Goal: Task Accomplishment & Management: Complete application form

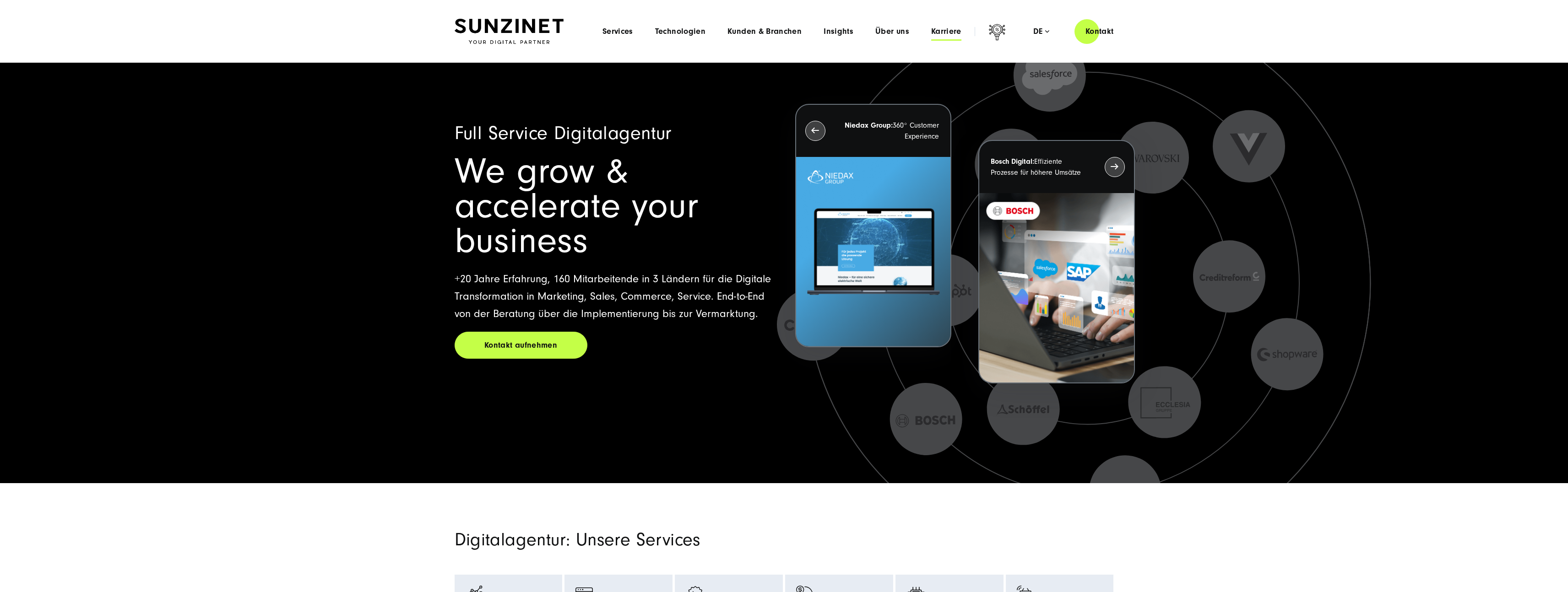
click at [939, 29] on span "Karriere" at bounding box center [947, 31] width 30 height 9
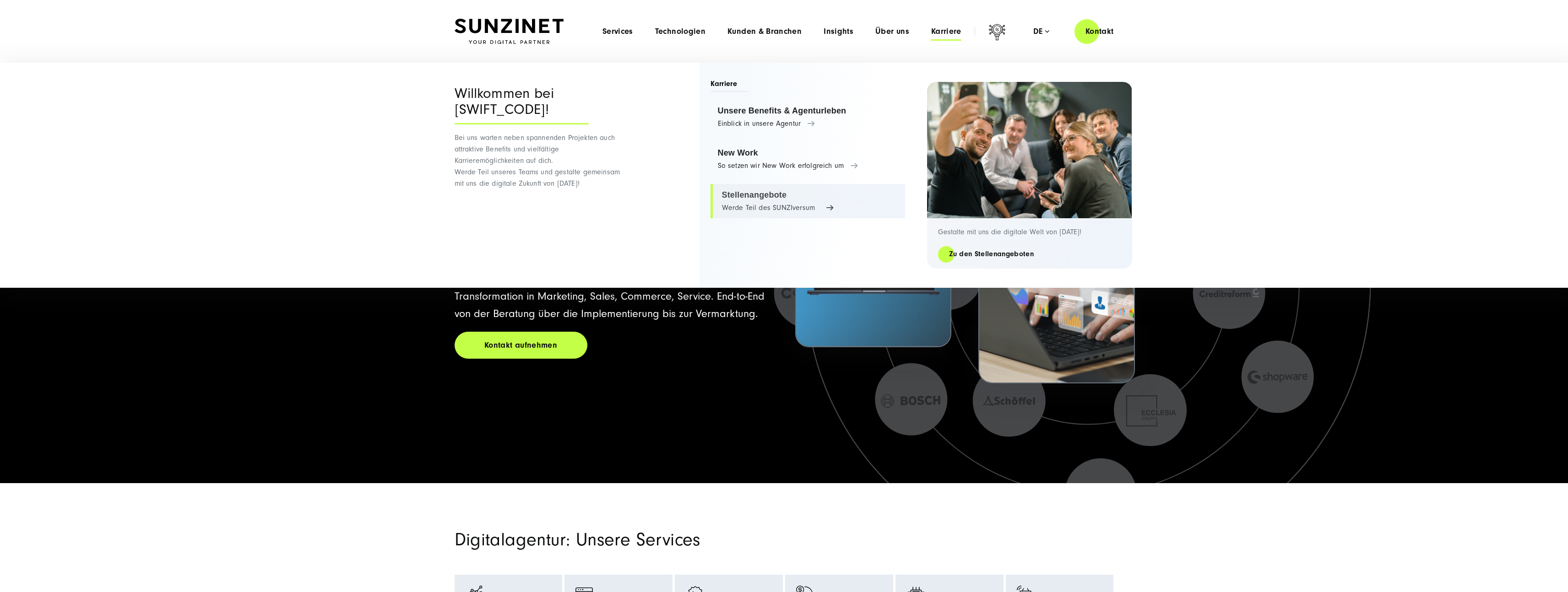
click at [734, 206] on link "Stellenangebote Werde Teil des SUNZIversum" at bounding box center [808, 201] width 195 height 35
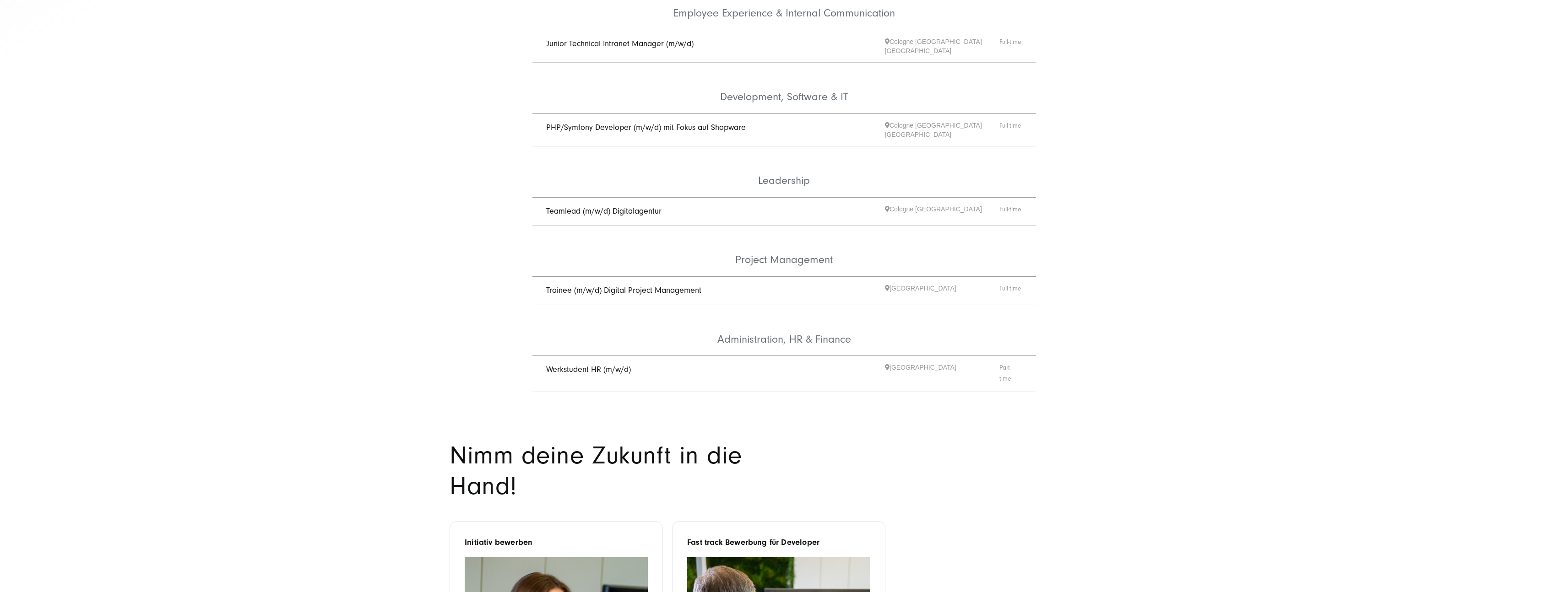
scroll to position [475, 0]
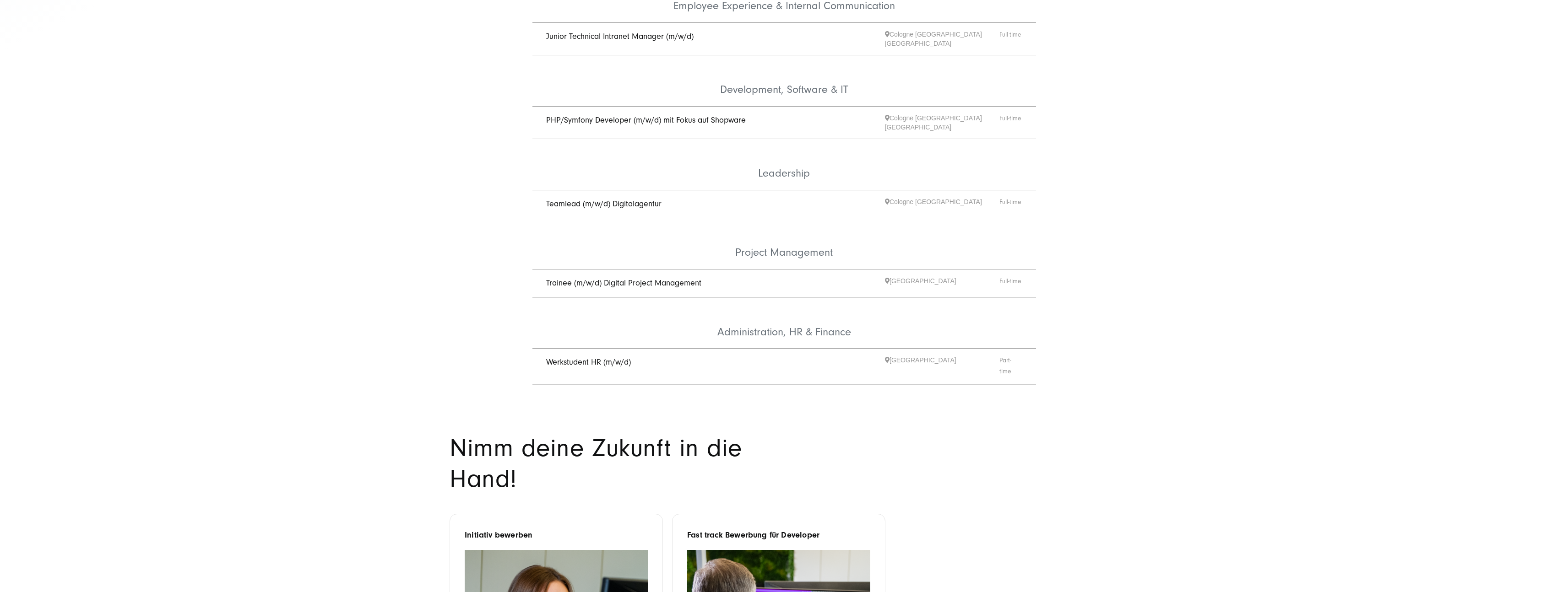
click at [583, 357] on link "Werkstudent HR (m/w/d)" at bounding box center [588, 362] width 85 height 10
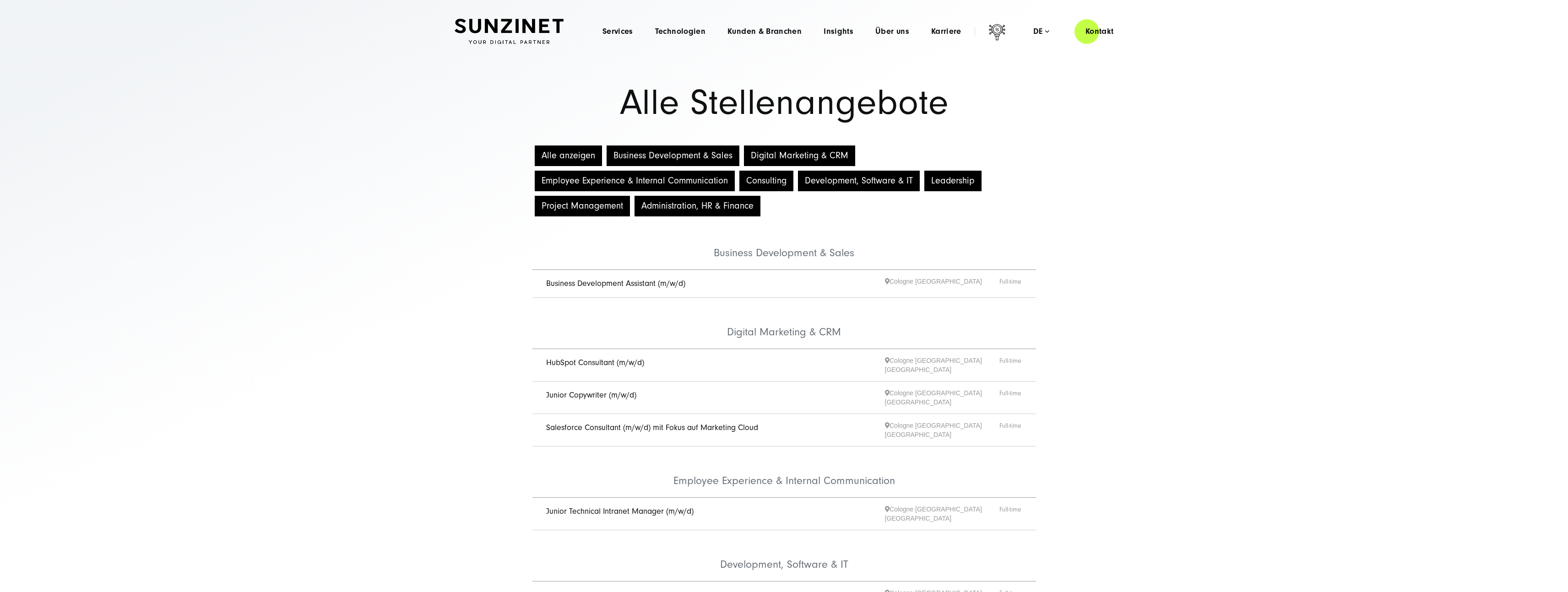
click at [570, 285] on link "Business Development Assistant (m/w/d)" at bounding box center [615, 284] width 139 height 10
